Goal: Information Seeking & Learning: Learn about a topic

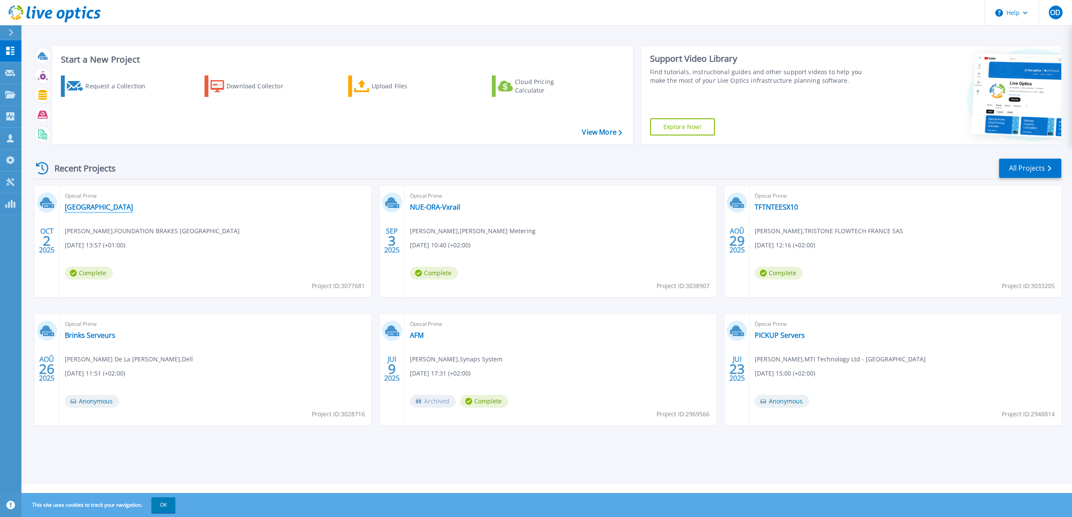
click at [80, 205] on link "[GEOGRAPHIC_DATA]" at bounding box center [99, 207] width 68 height 9
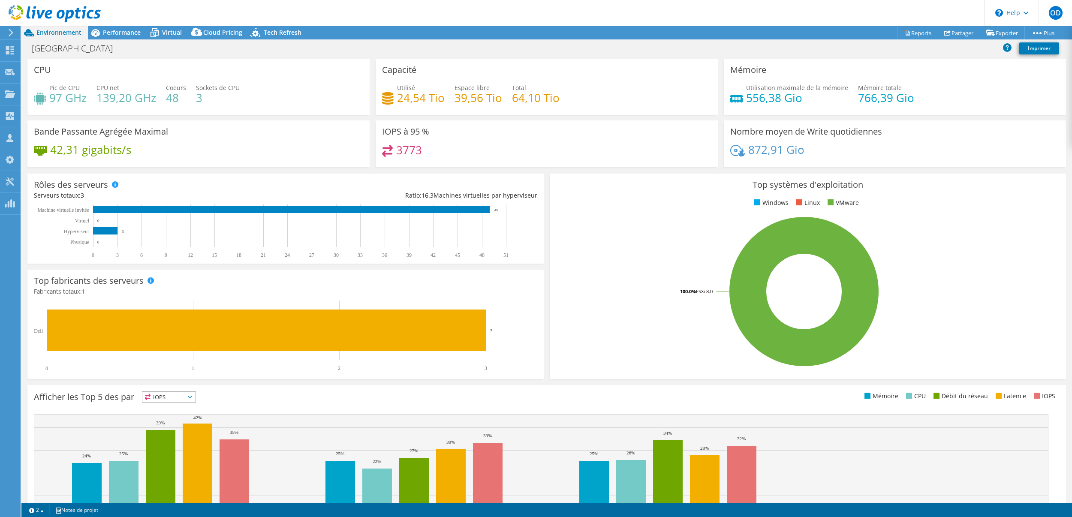
select select "USD"
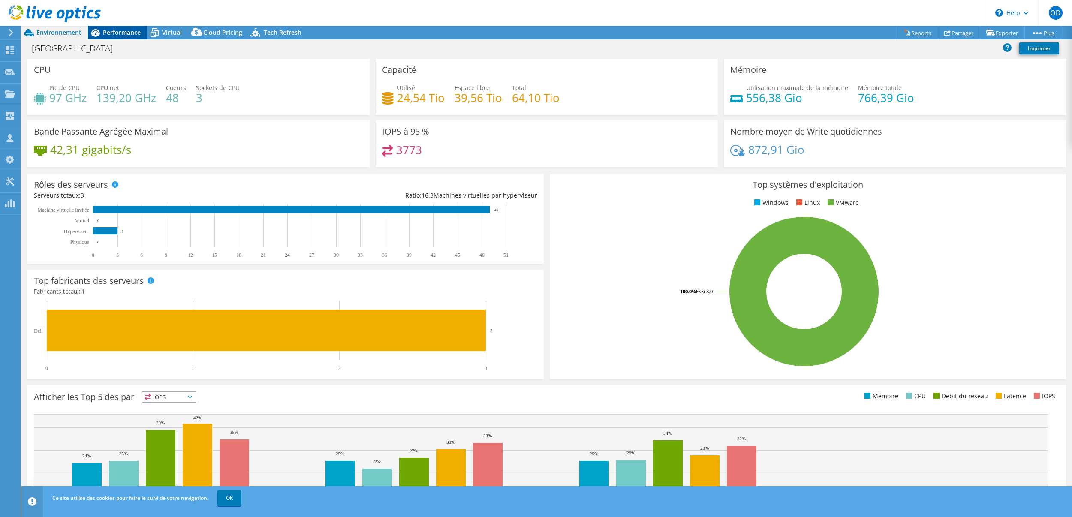
click at [135, 33] on span "Performance" at bounding box center [122, 32] width 38 height 8
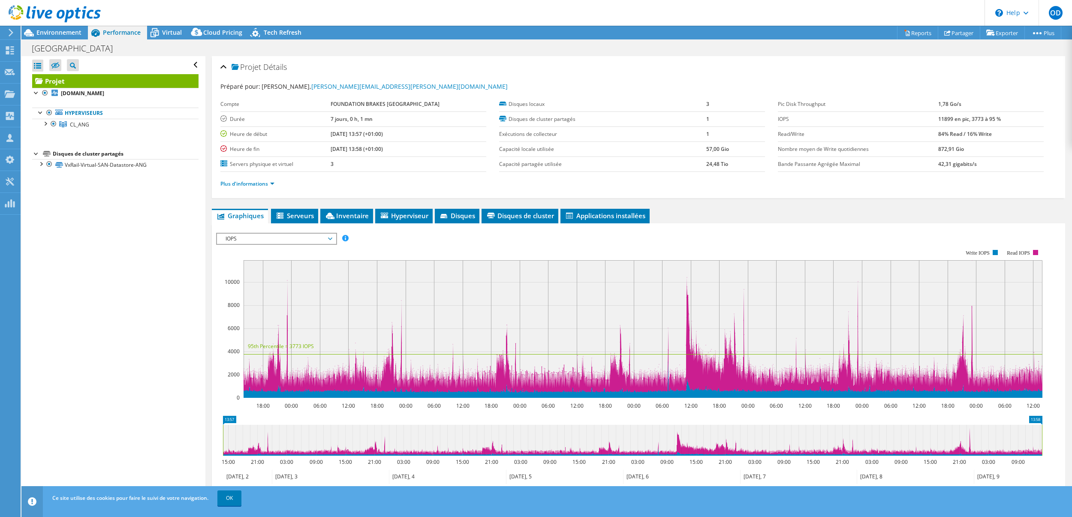
click at [247, 239] on span "IOPS" at bounding box center [276, 239] width 110 height 10
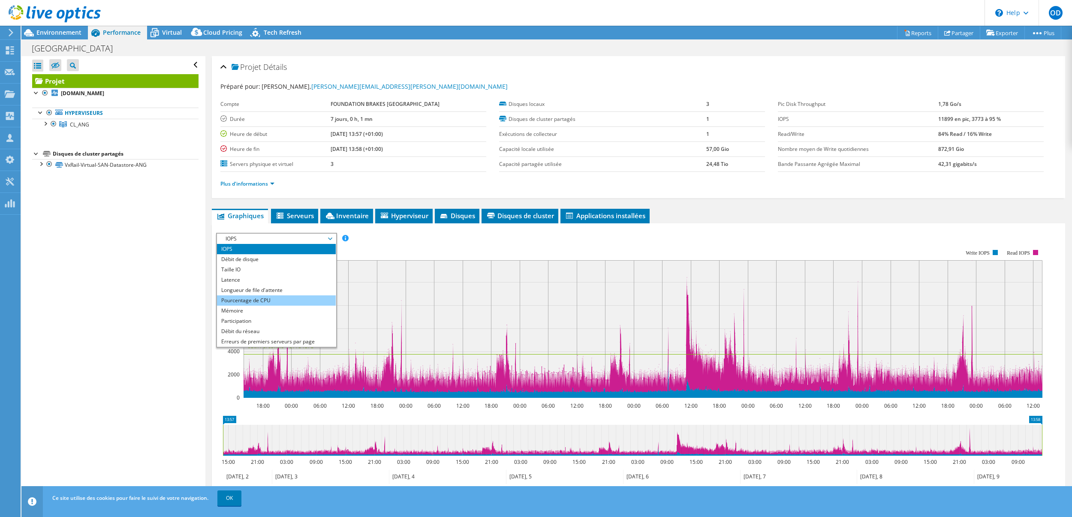
click at [271, 300] on li "Pourcentage de CPU" at bounding box center [276, 300] width 119 height 10
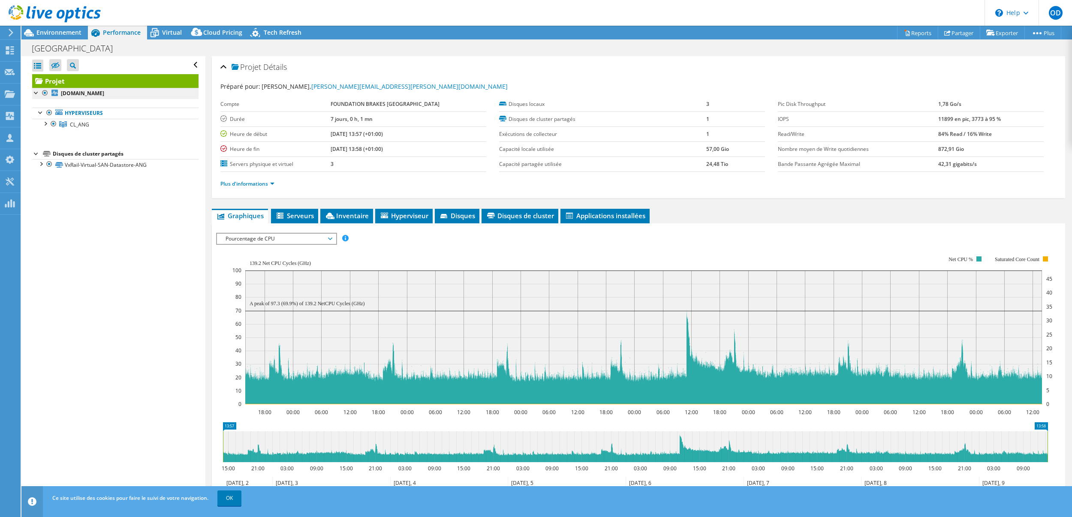
drag, startPoint x: 117, startPoint y: 82, endPoint x: 112, endPoint y: 90, distance: 9.0
drag, startPoint x: 112, startPoint y: 90, endPoint x: 95, endPoint y: 213, distance: 124.2
click at [95, 213] on div "Ouvrir tout Fermer tout Masquer les nœuds exclus Filtre de l'arborescence des p…" at bounding box center [113, 278] width 184 height 444
click at [169, 30] on span "Virtual" at bounding box center [172, 32] width 20 height 8
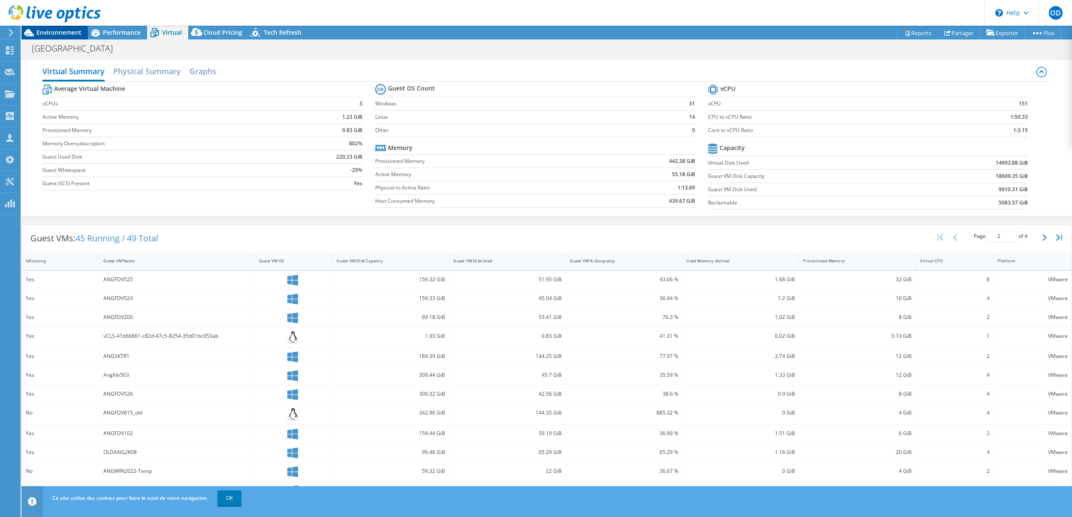
click at [63, 33] on span "Environnement" at bounding box center [58, 32] width 45 height 8
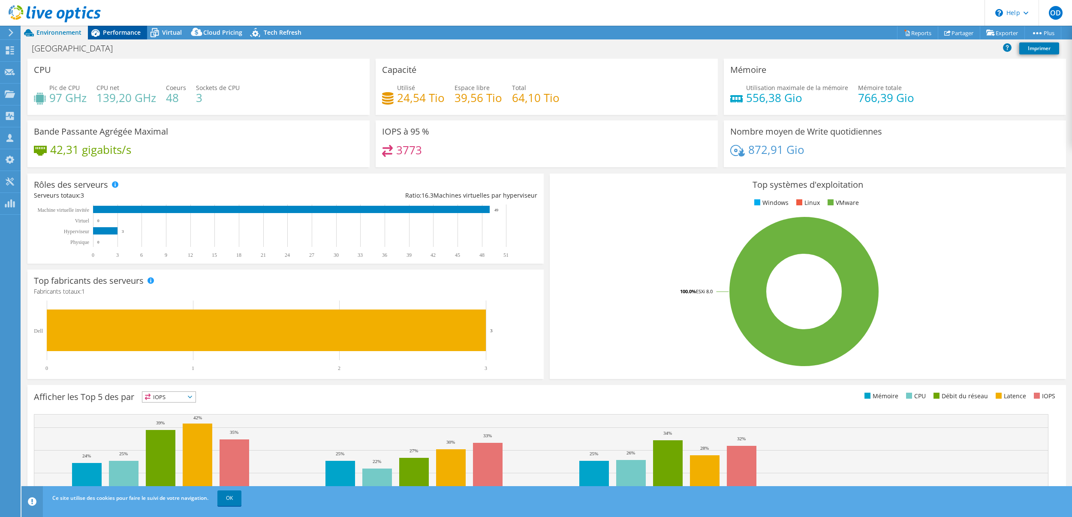
click at [135, 28] on div "Performance" at bounding box center [117, 33] width 59 height 14
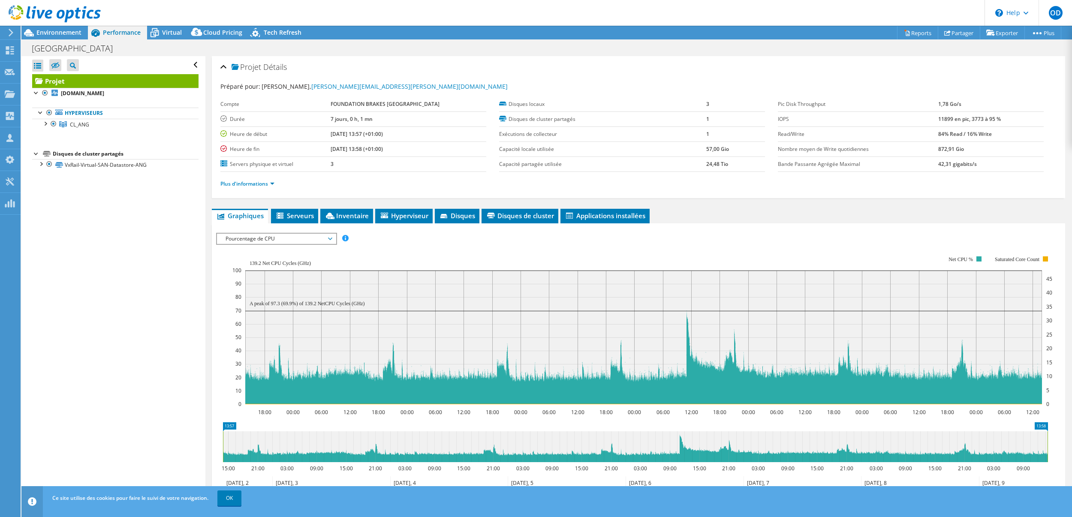
click at [263, 237] on span "Pourcentage de CPU" at bounding box center [276, 239] width 110 height 10
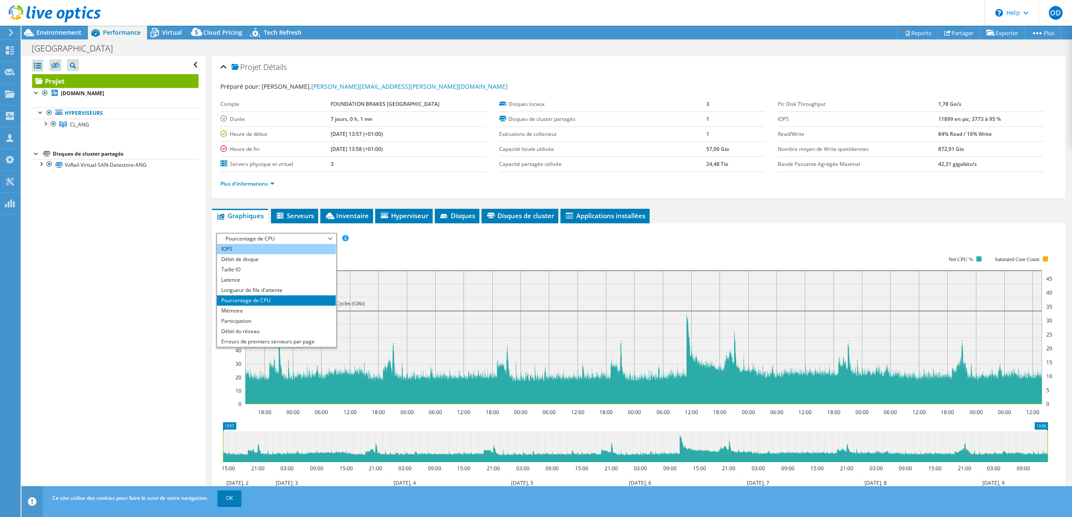
click at [265, 248] on li "IOPS" at bounding box center [276, 249] width 119 height 10
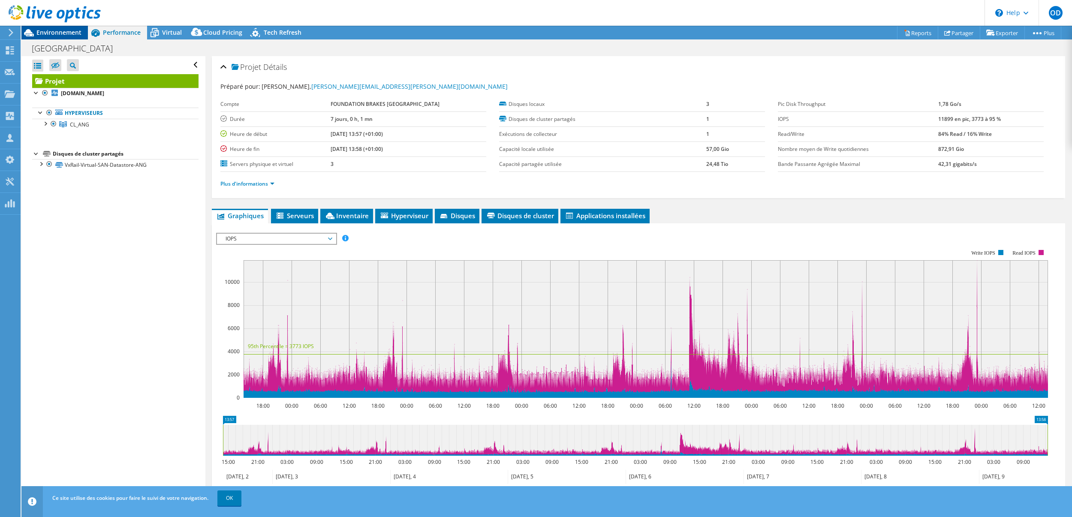
click at [59, 30] on span "Environnement" at bounding box center [58, 32] width 45 height 8
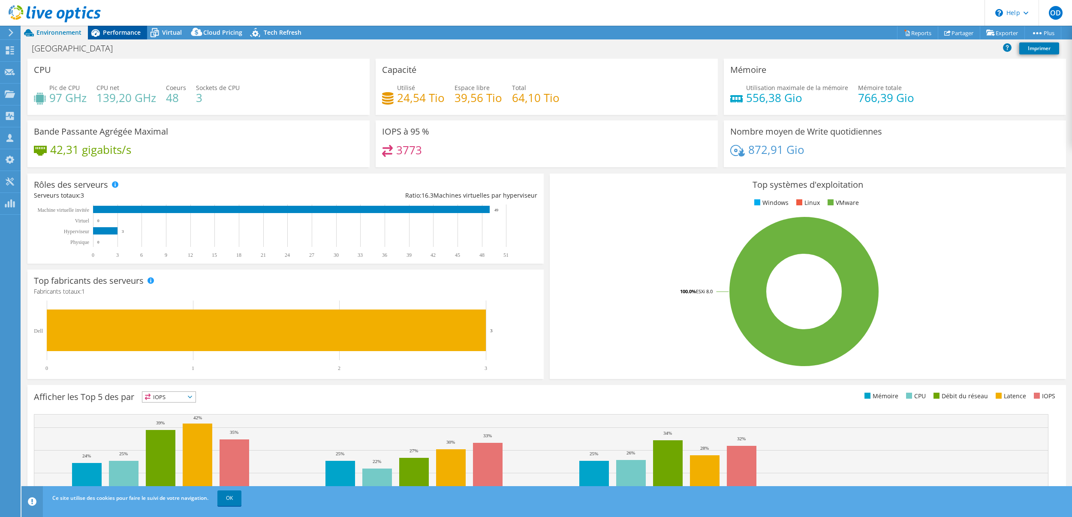
click at [114, 33] on span "Performance" at bounding box center [122, 32] width 38 height 8
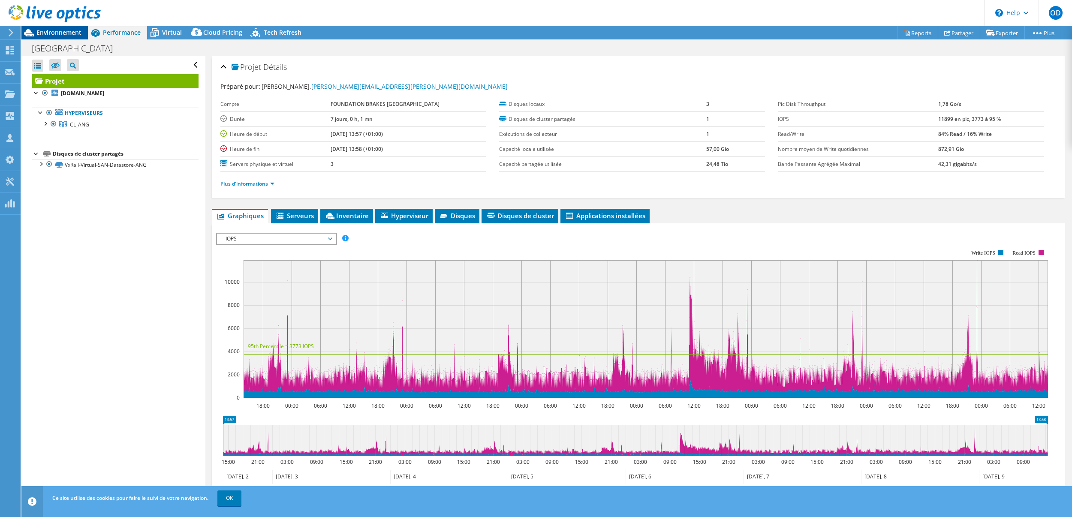
click at [66, 31] on span "Environnement" at bounding box center [58, 32] width 45 height 8
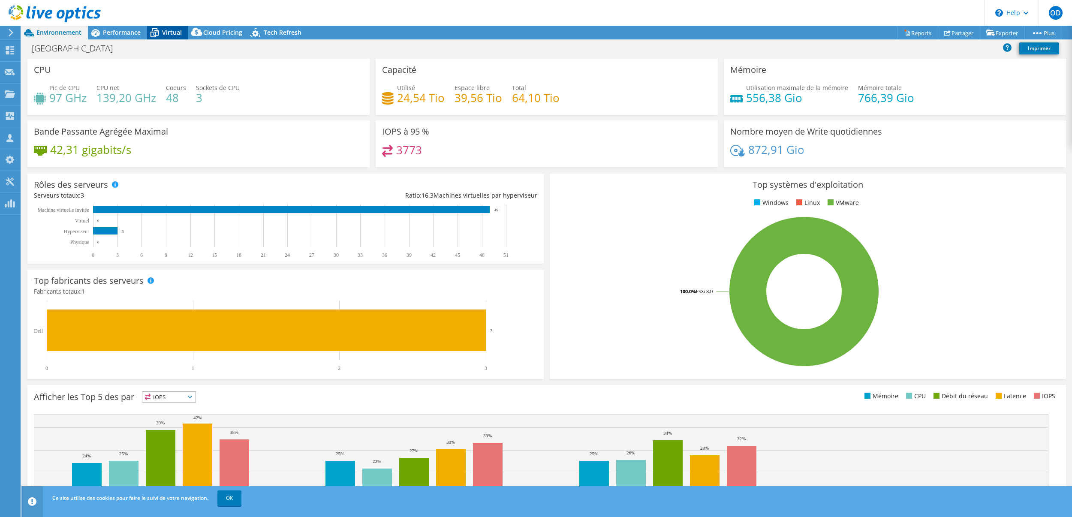
click at [174, 31] on span "Virtual" at bounding box center [172, 32] width 20 height 8
